Goal: Task Accomplishment & Management: Use online tool/utility

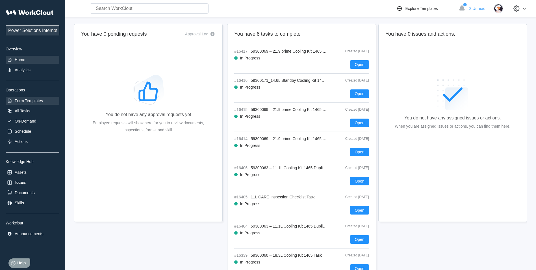
click at [34, 103] on div "Form Templates" at bounding box center [29, 100] width 28 height 5
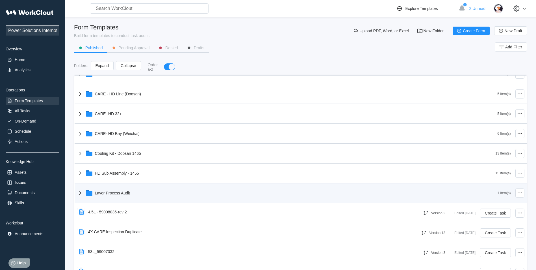
scroll to position [223, 0]
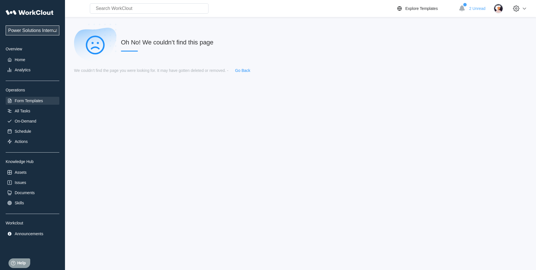
click at [42, 103] on div "Form Templates" at bounding box center [33, 101] width 54 height 8
click at [41, 102] on div "Form Templates" at bounding box center [29, 100] width 28 height 5
click at [23, 58] on div "Home" at bounding box center [20, 59] width 10 height 5
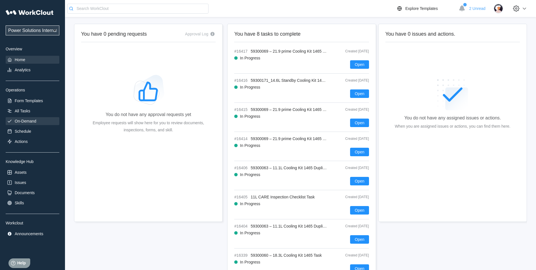
click at [42, 121] on div "On-Demand" at bounding box center [33, 121] width 54 height 8
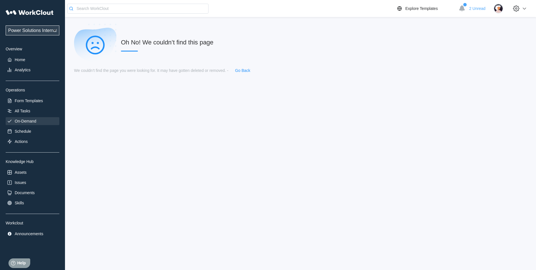
click at [37, 118] on div "On-Demand" at bounding box center [33, 121] width 54 height 8
click at [34, 112] on div "All Tasks" at bounding box center [33, 111] width 54 height 8
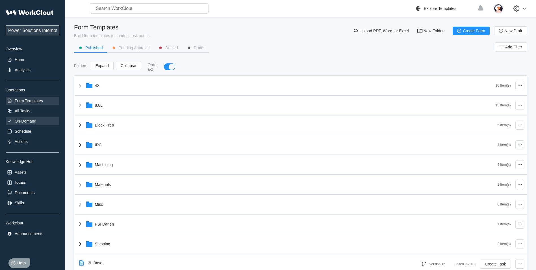
click at [32, 120] on div "On-Demand" at bounding box center [25, 121] width 21 height 5
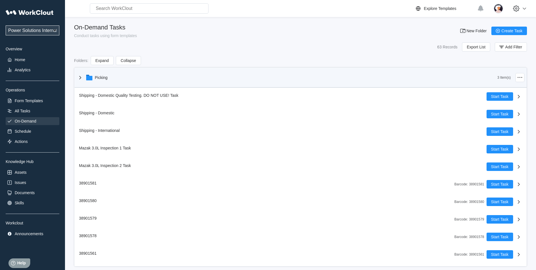
click at [82, 79] on icon at bounding box center [80, 77] width 7 height 7
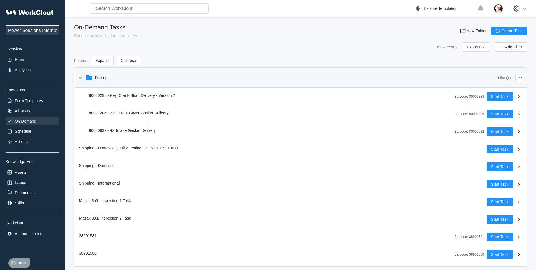
click at [82, 79] on icon at bounding box center [80, 77] width 7 height 7
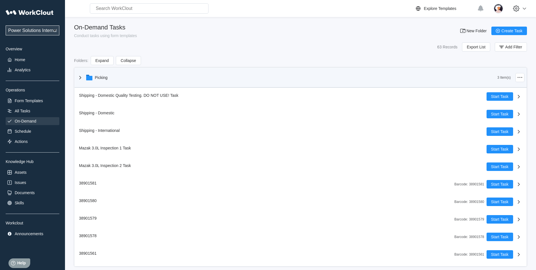
click at [82, 79] on icon at bounding box center [80, 77] width 7 height 7
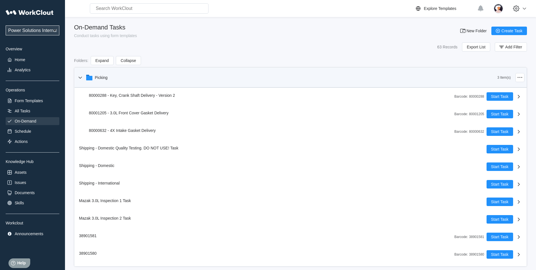
click at [38, 31] on select "Power Solutions International 201 Power Solutions International" at bounding box center [33, 30] width 54 height 10
select select "07425dee-593a-484f-b88a-18953f7e7ad8"
click at [6, 25] on select "Power Solutions International 201 Power Solutions International" at bounding box center [33, 30] width 54 height 10
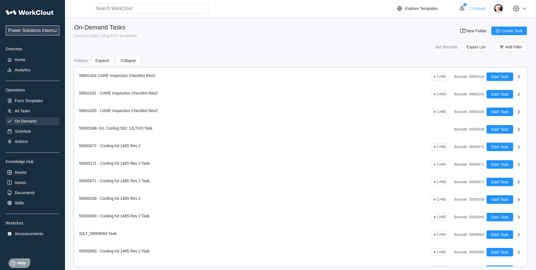
click at [35, 31] on select "Power Solutions International 201 Power Solutions International" at bounding box center [33, 30] width 54 height 10
click at [200, 32] on div "On-Demand Tasks Conduct tasks using form templates New Folder Create Task" at bounding box center [300, 31] width 453 height 14
